Goal: Information Seeking & Learning: Learn about a topic

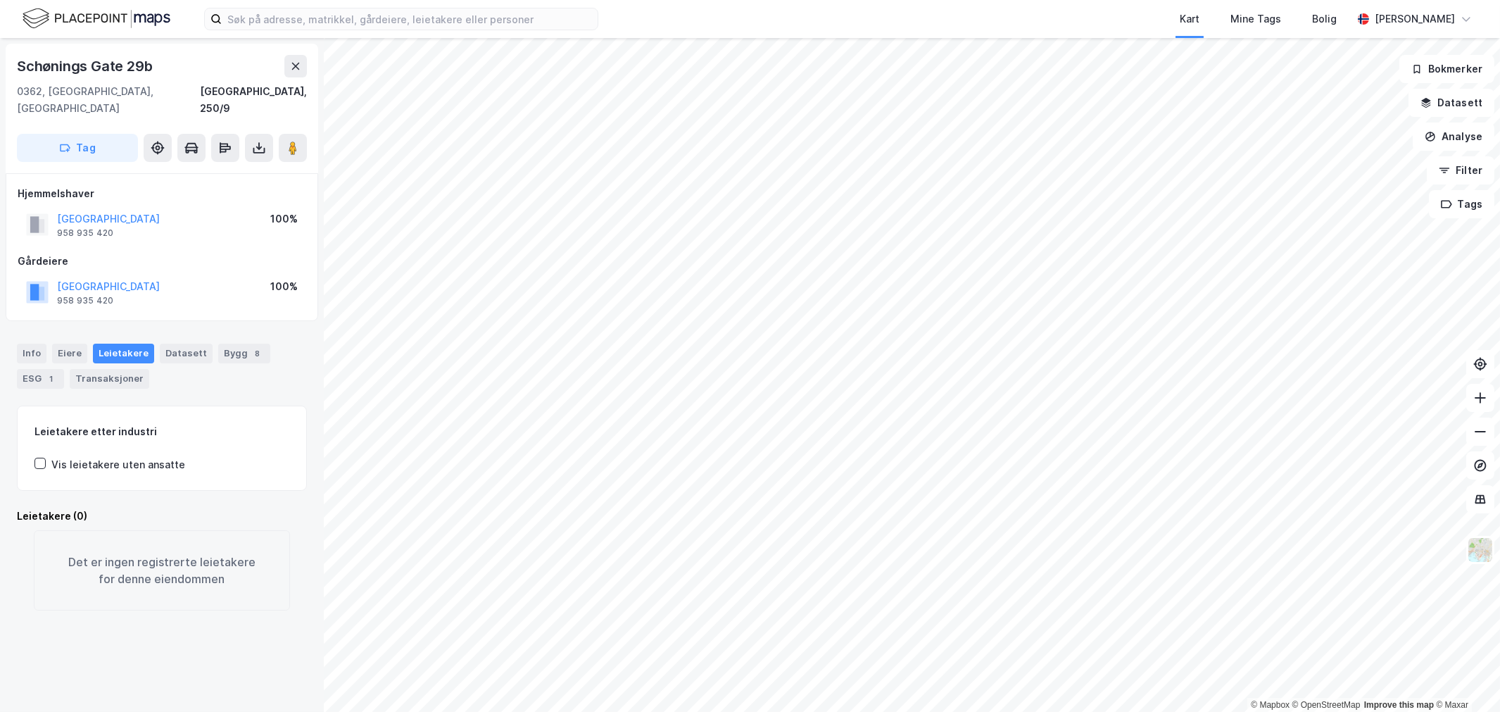
click at [280, 688] on div "[GEOGRAPHIC_DATA] 29b 0362, [GEOGRAPHIC_DATA], [GEOGRAPHIC_DATA], 250/9 Tag [GE…" at bounding box center [162, 375] width 324 height 674
click at [163, 622] on div "[GEOGRAPHIC_DATA] 29b 0362, [GEOGRAPHIC_DATA], [GEOGRAPHIC_DATA], 250/9 Tag [GE…" at bounding box center [162, 375] width 324 height 674
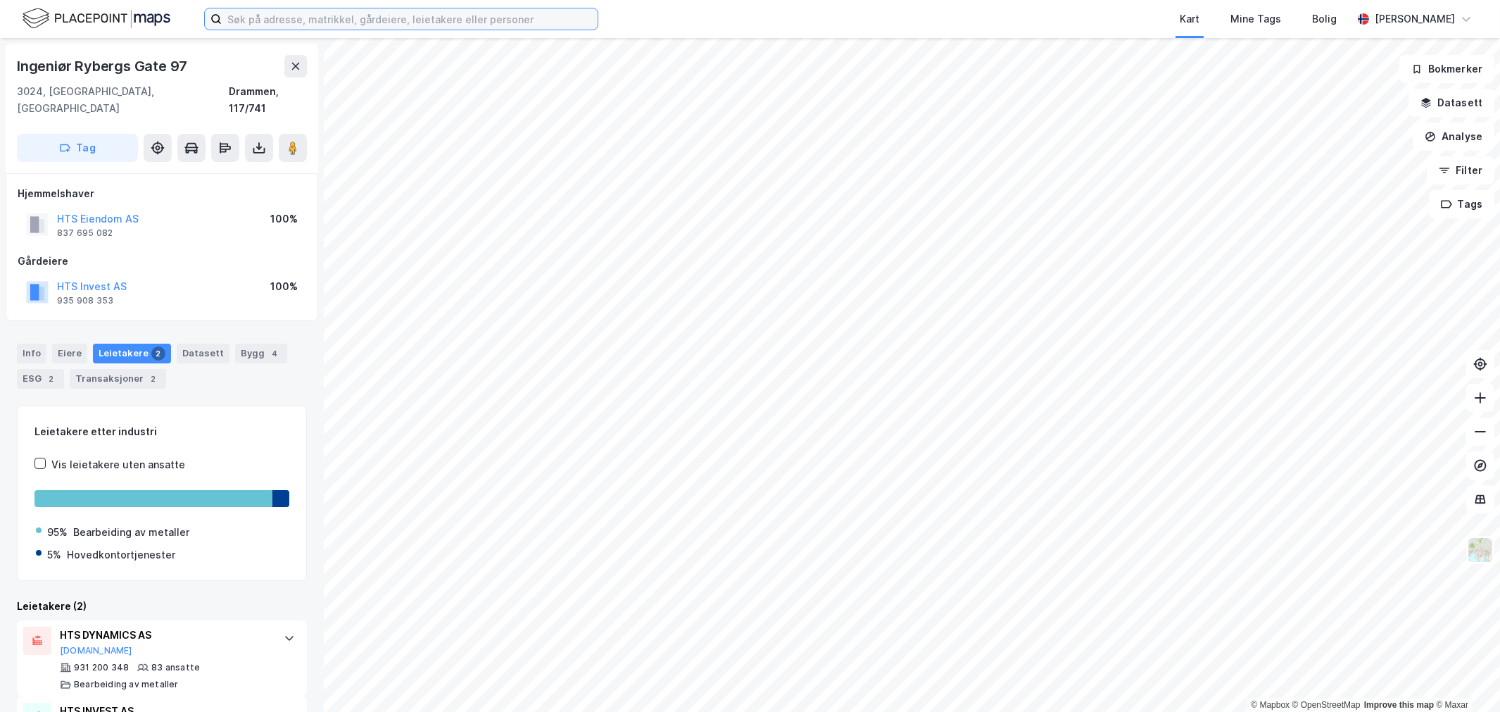
click at [322, 18] on input at bounding box center [410, 18] width 376 height 21
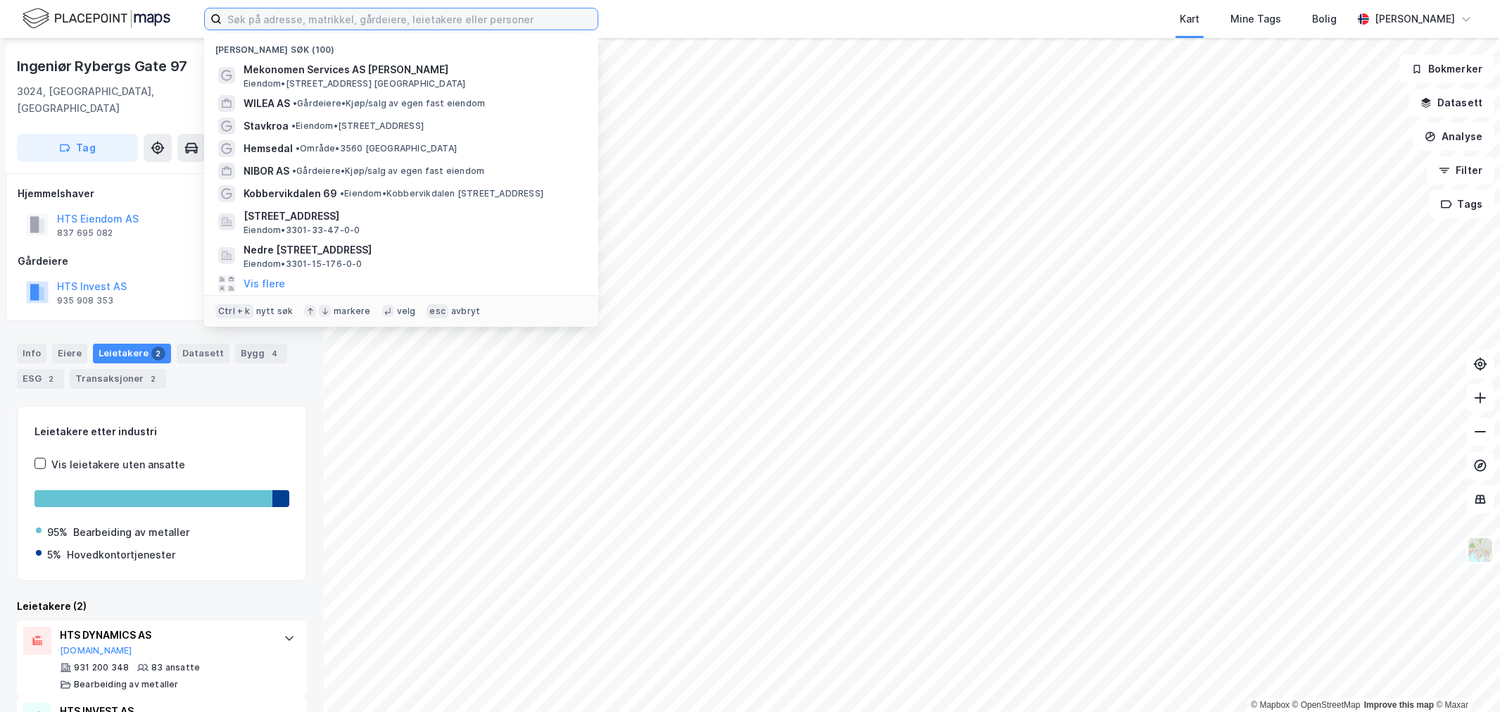
paste input "Onkel Oskar AS"
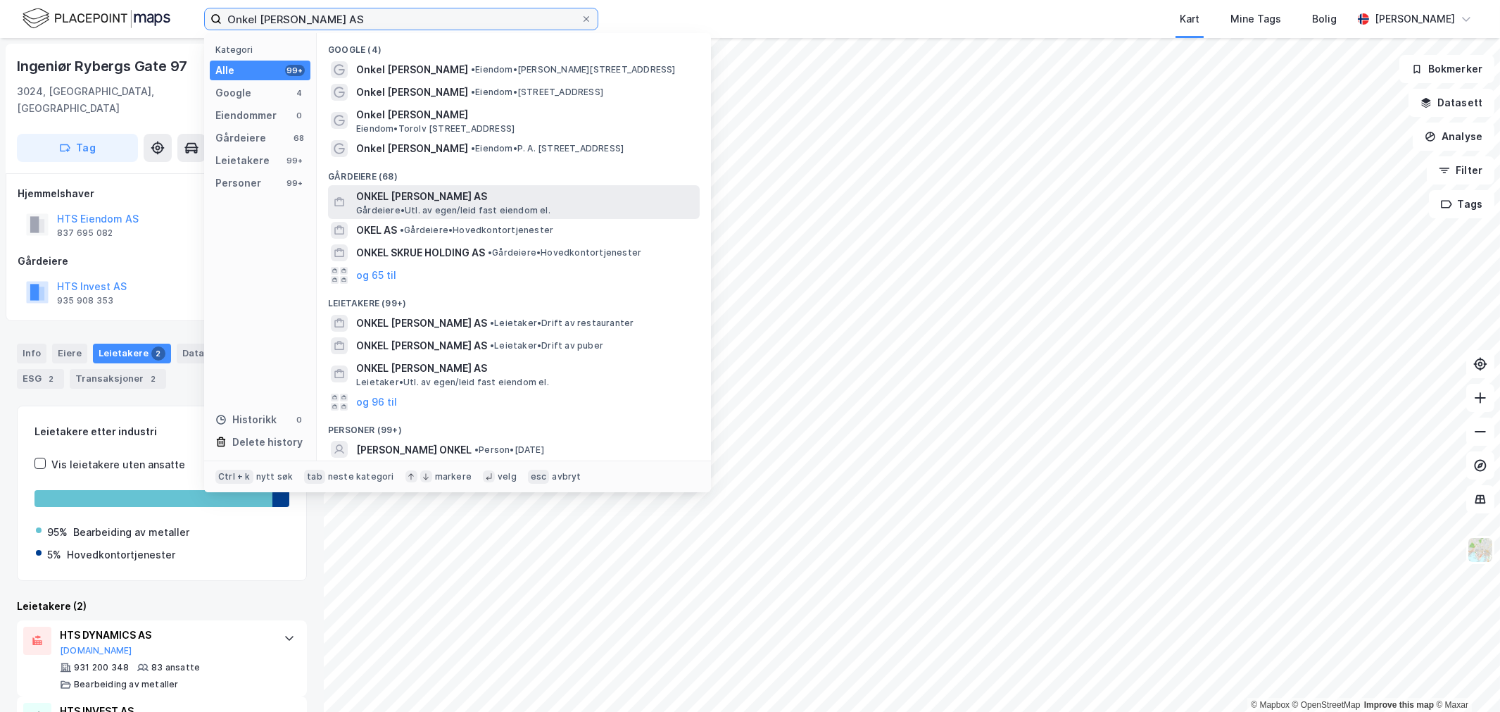
type input "Onkel Oskar AS"
click at [420, 202] on span "ONKEL OSKAR EIENDOM AS" at bounding box center [525, 196] width 338 height 17
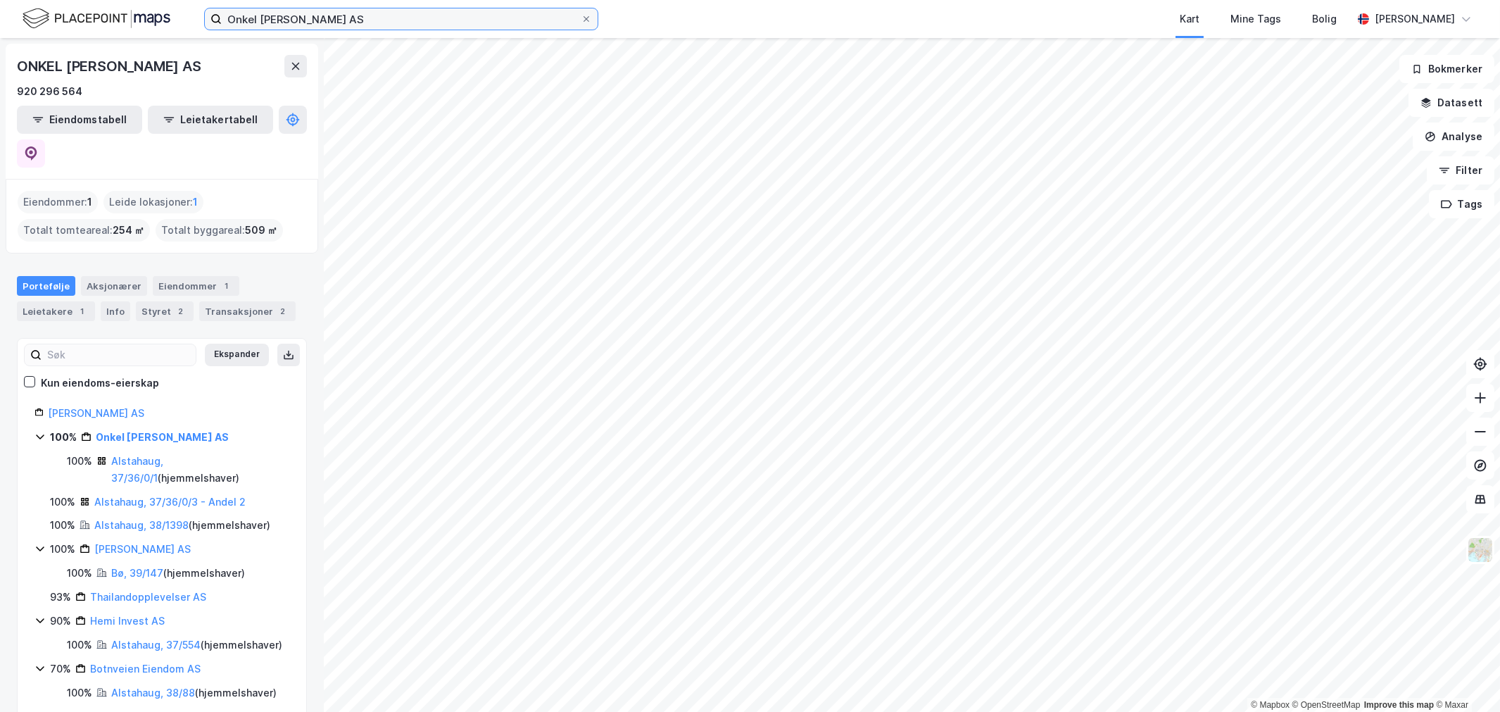
click at [315, 9] on input "Onkel Oskar AS" at bounding box center [401, 18] width 359 height 21
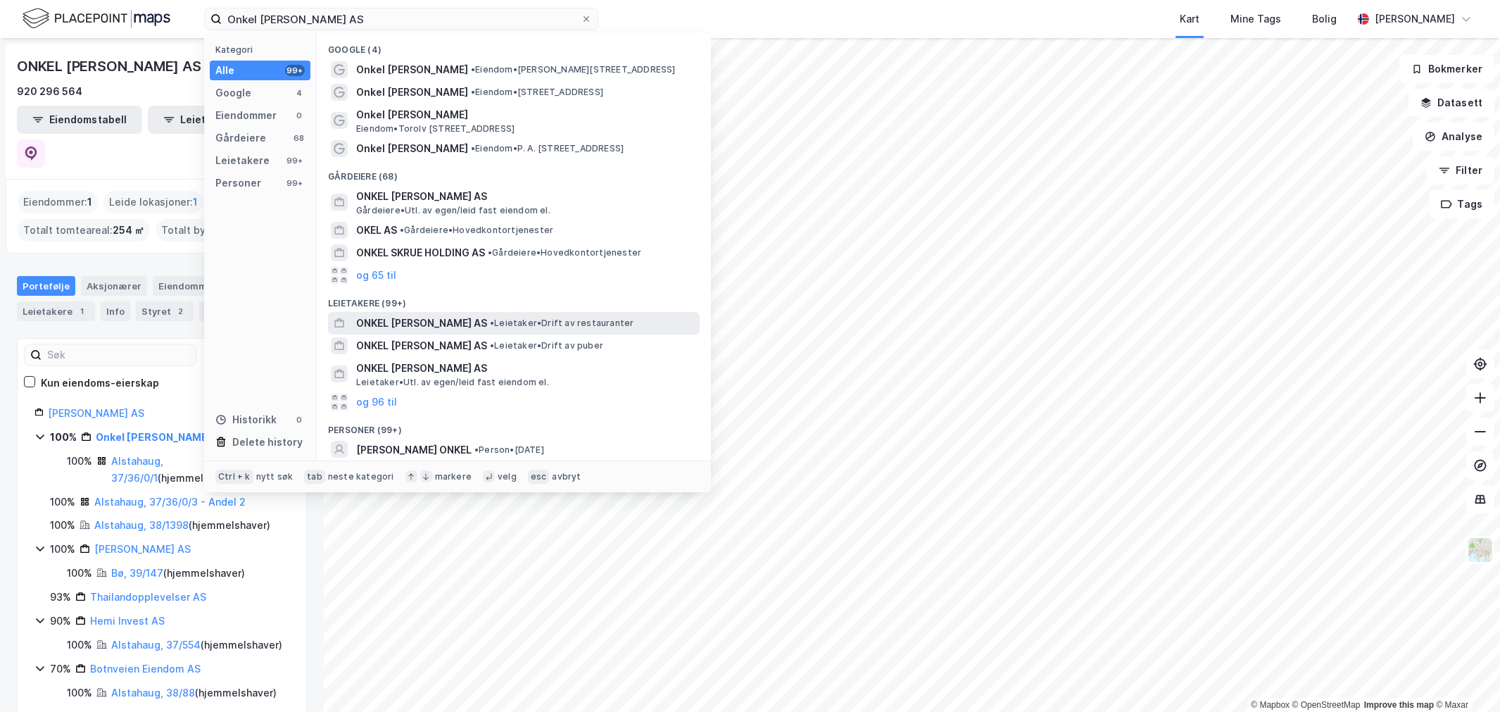
click at [506, 325] on span "• Leietaker • Drift av restauranter" at bounding box center [562, 323] width 144 height 11
